Goal: Task Accomplishment & Management: Complete application form

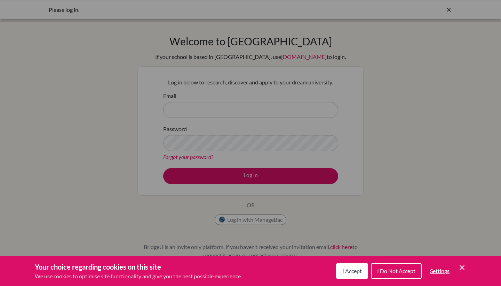
click at [146, 156] on div "Cookie Preferences" at bounding box center [250, 143] width 501 height 286
click at [239, 220] on div "Cookie Preferences" at bounding box center [250, 143] width 501 height 286
click at [354, 269] on span "I Accept" at bounding box center [353, 270] width 20 height 7
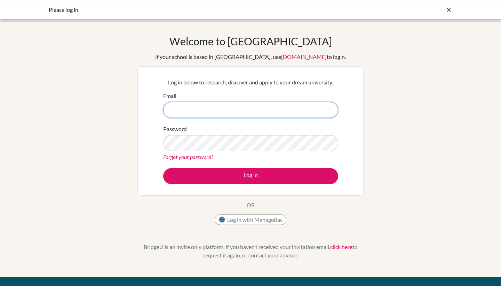
click at [266, 113] on input "Email" at bounding box center [250, 110] width 175 height 16
type input "[EMAIL_ADDRESS][DOMAIN_NAME]"
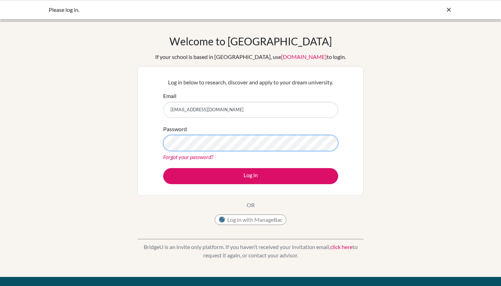
click at [251, 176] on button "Log in" at bounding box center [250, 176] width 175 height 16
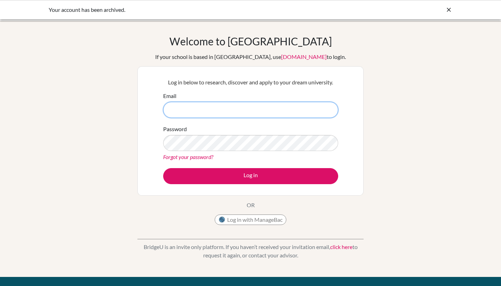
type input "[EMAIL_ADDRESS][DOMAIN_NAME]"
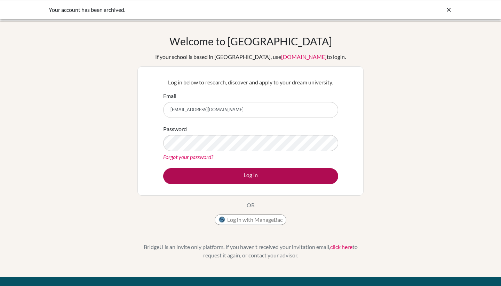
click at [242, 179] on button "Log in" at bounding box center [250, 176] width 175 height 16
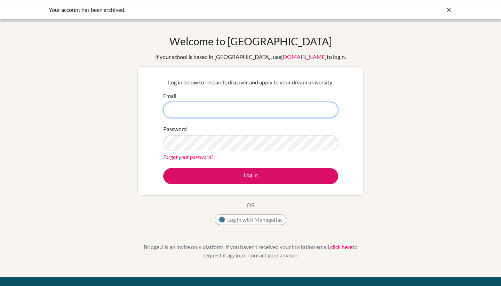
type input "[EMAIL_ADDRESS][DOMAIN_NAME]"
